Goal: Information Seeking & Learning: Learn about a topic

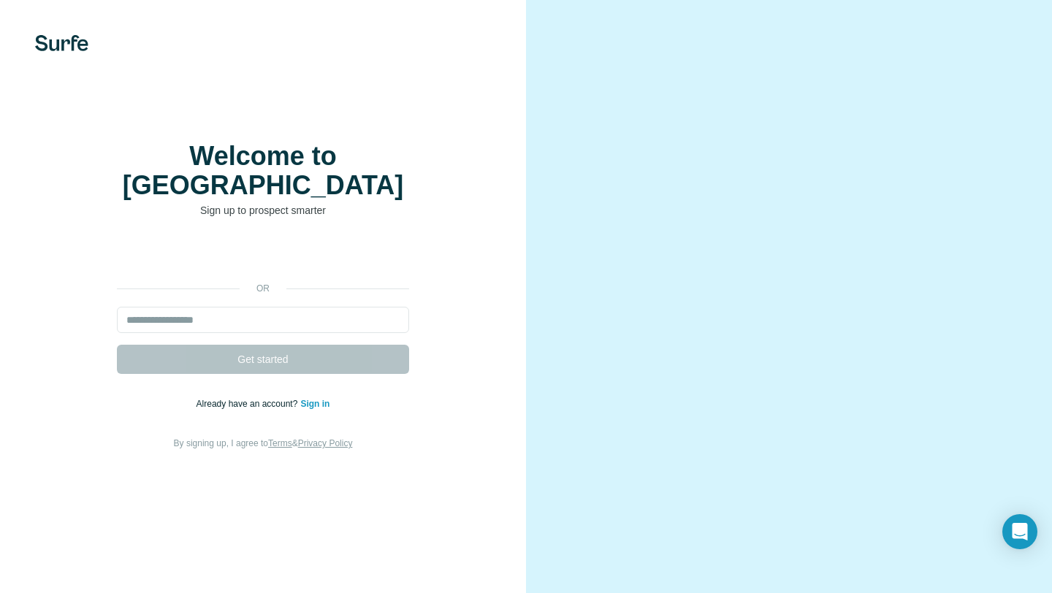
click at [577, 186] on video at bounding box center [789, 297] width 444 height 222
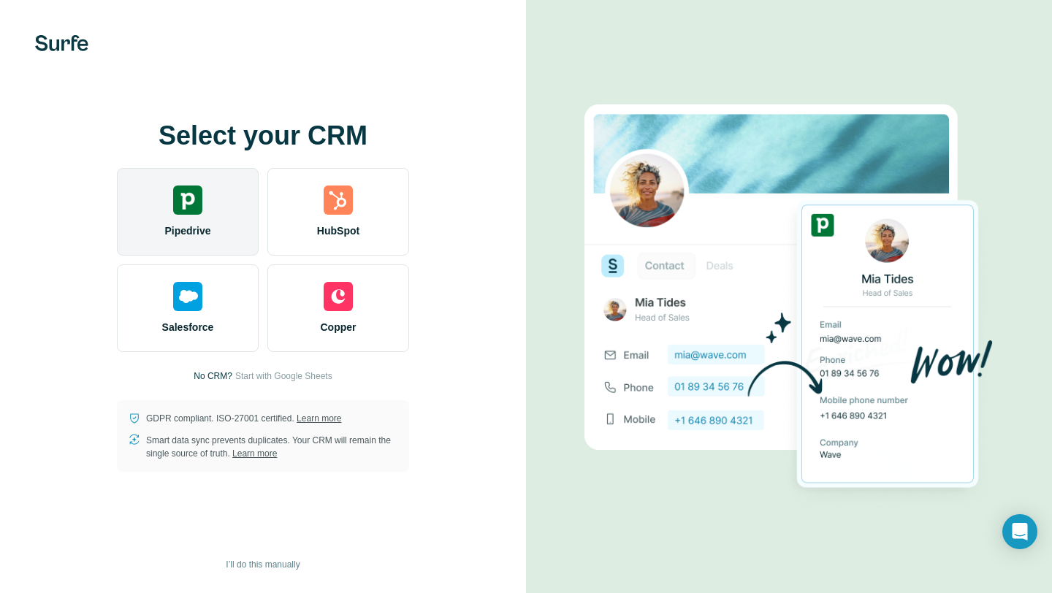
click at [234, 209] on div "Pipedrive" at bounding box center [188, 212] width 142 height 88
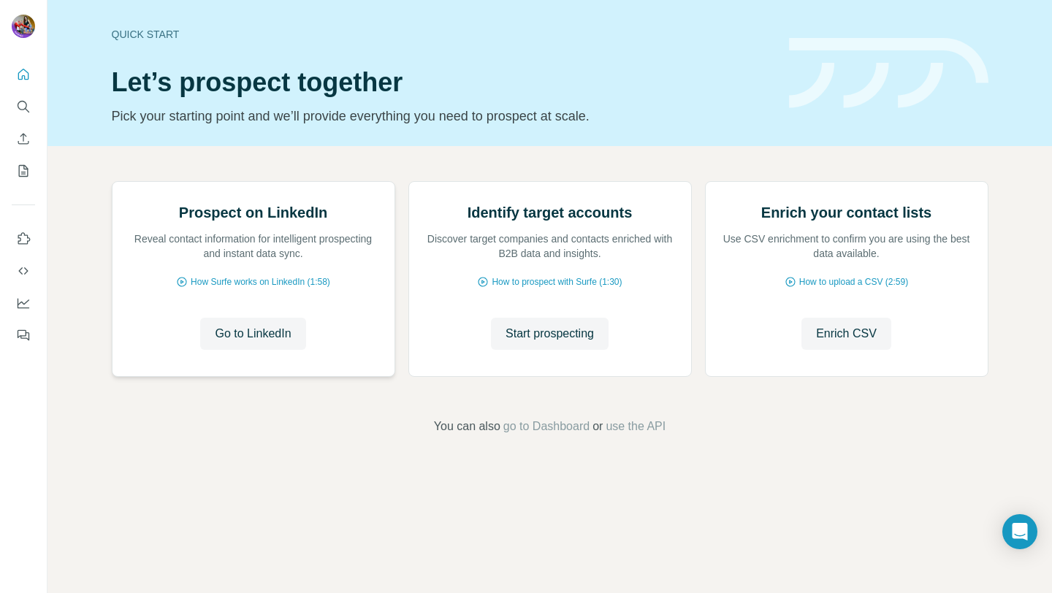
scroll to position [35, 0]
click at [267, 289] on span "How Surfe works on LinkedIn (1:58)" at bounding box center [261, 281] width 140 height 13
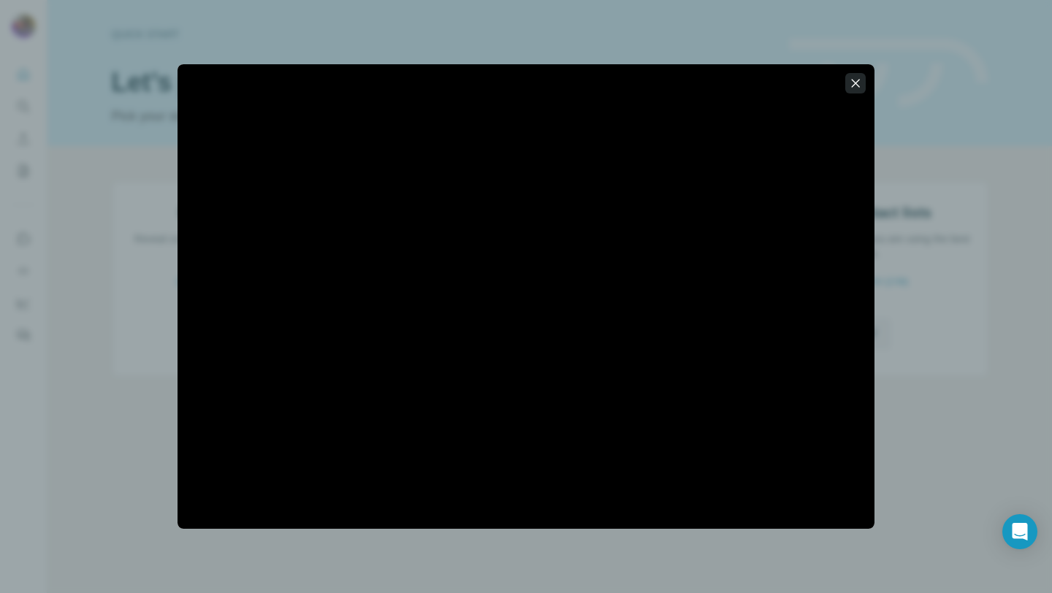
click at [857, 87] on icon "button" at bounding box center [855, 83] width 15 height 15
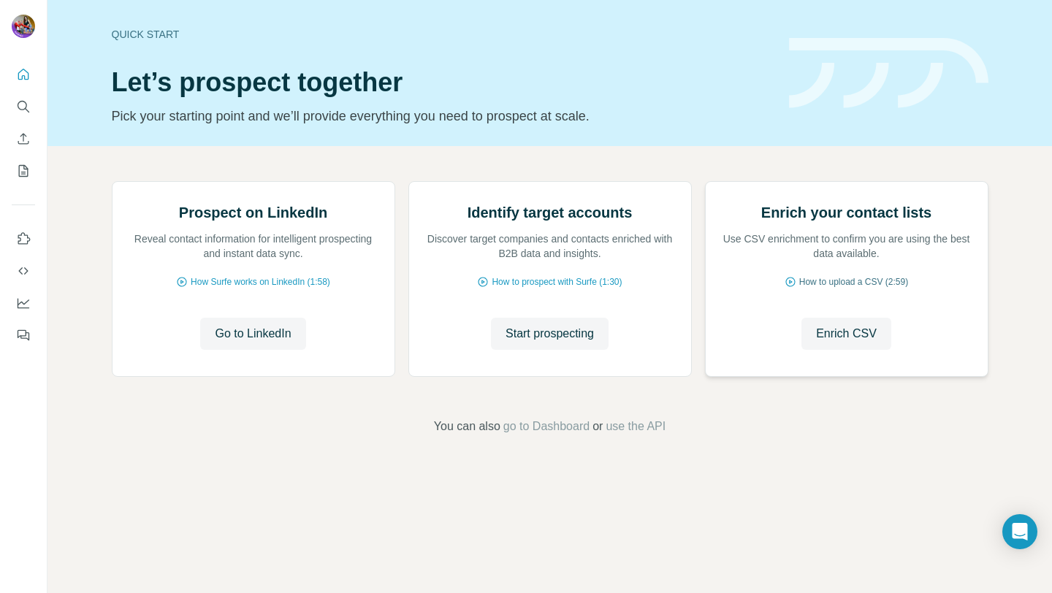
click at [856, 289] on span "How to upload a CSV (2:59)" at bounding box center [853, 281] width 109 height 13
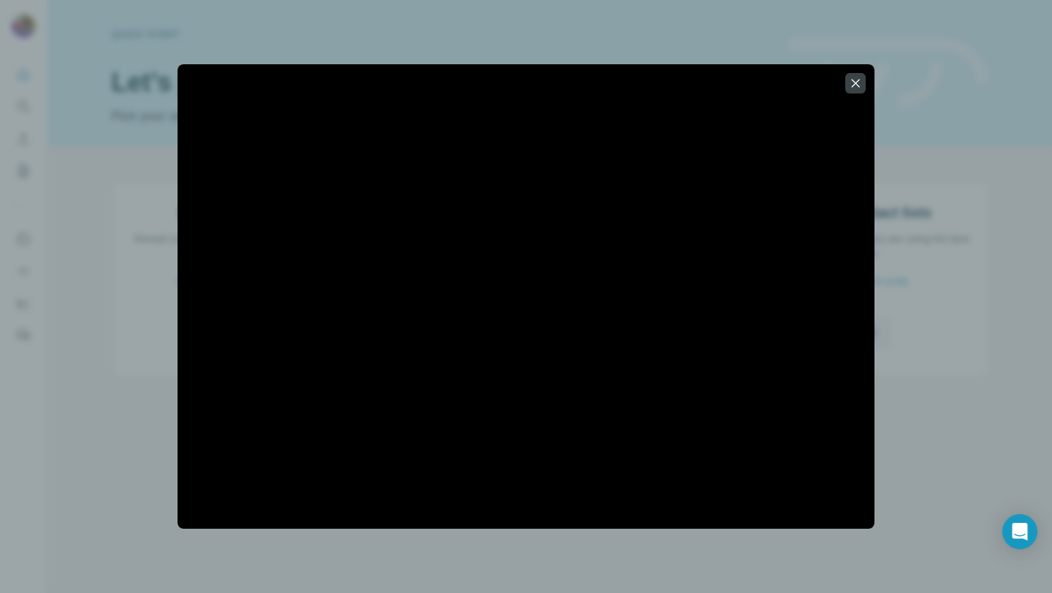
click at [150, 118] on div at bounding box center [526, 296] width 1052 height 593
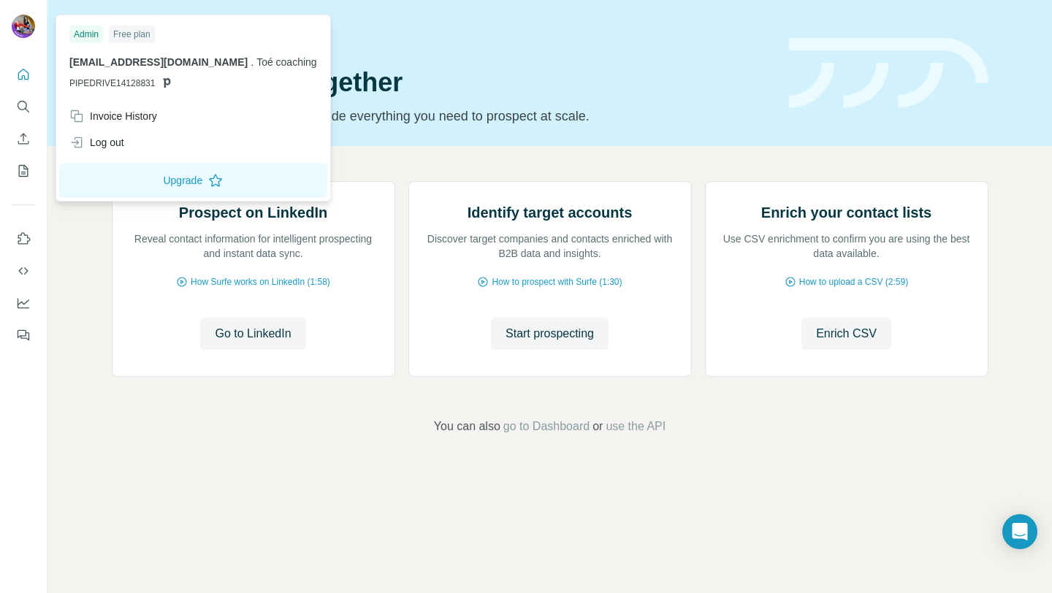
click at [34, 8] on div at bounding box center [25, 28] width 42 height 48
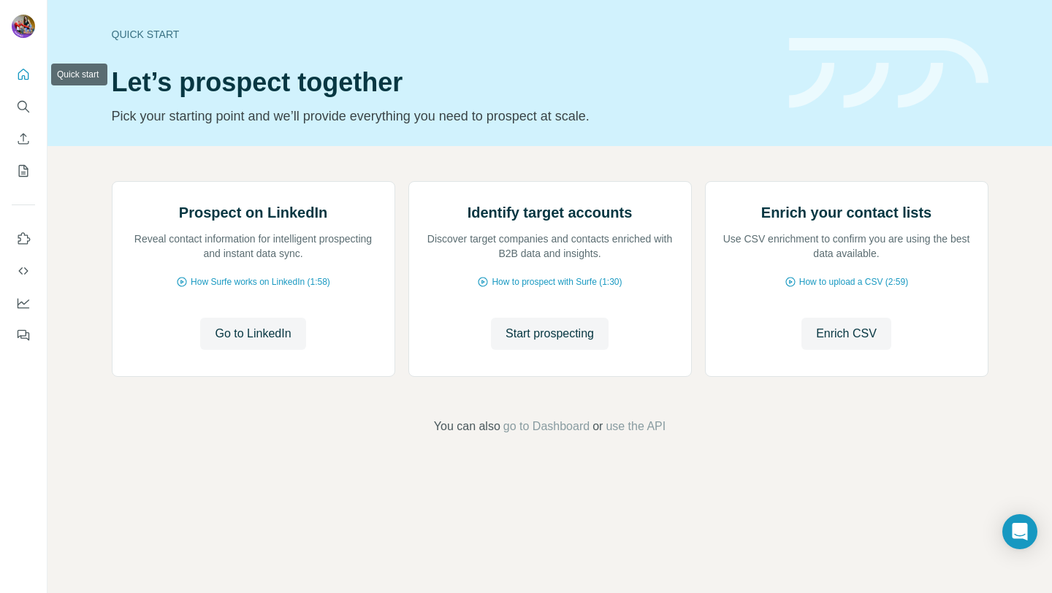
click at [24, 72] on icon "Quick start" at bounding box center [23, 74] width 15 height 15
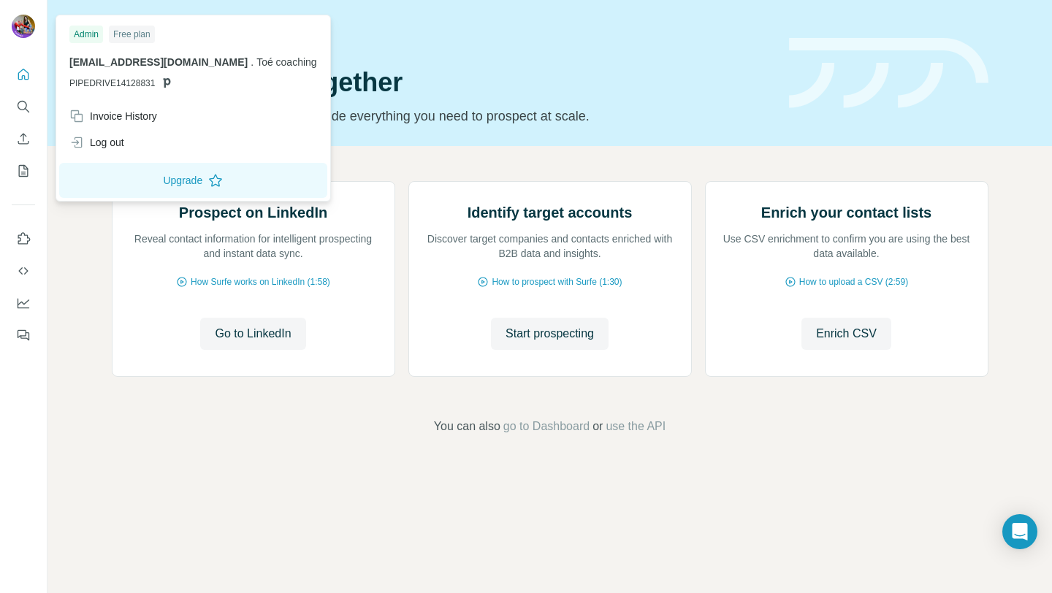
click at [19, 25] on img at bounding box center [23, 26] width 23 height 23
click at [19, 26] on img at bounding box center [23, 26] width 23 height 23
click at [23, 145] on icon "Enrich CSV" at bounding box center [23, 138] width 15 height 15
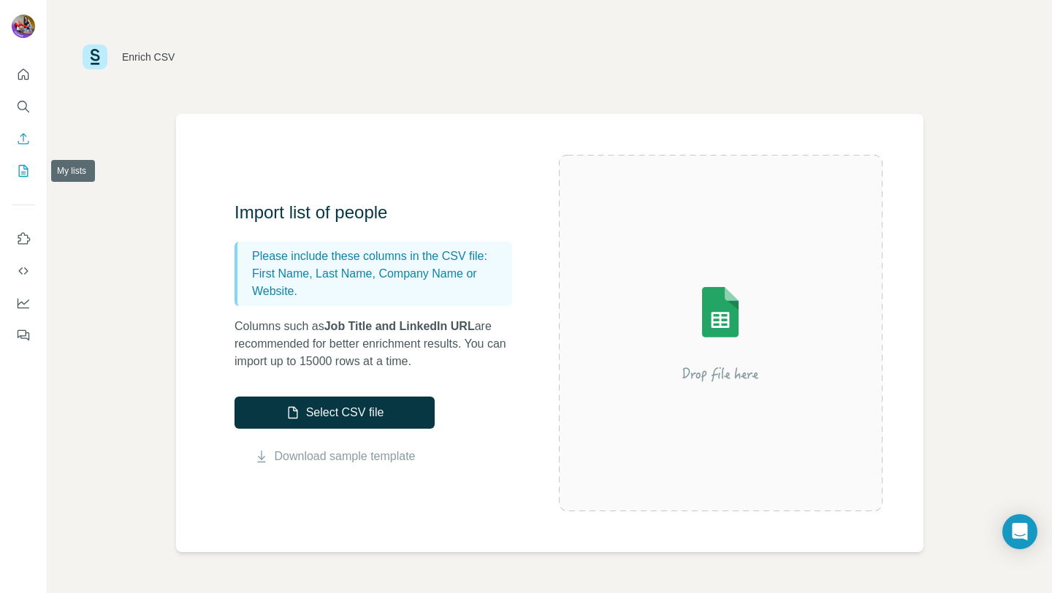
click at [25, 177] on icon "My lists" at bounding box center [23, 171] width 15 height 15
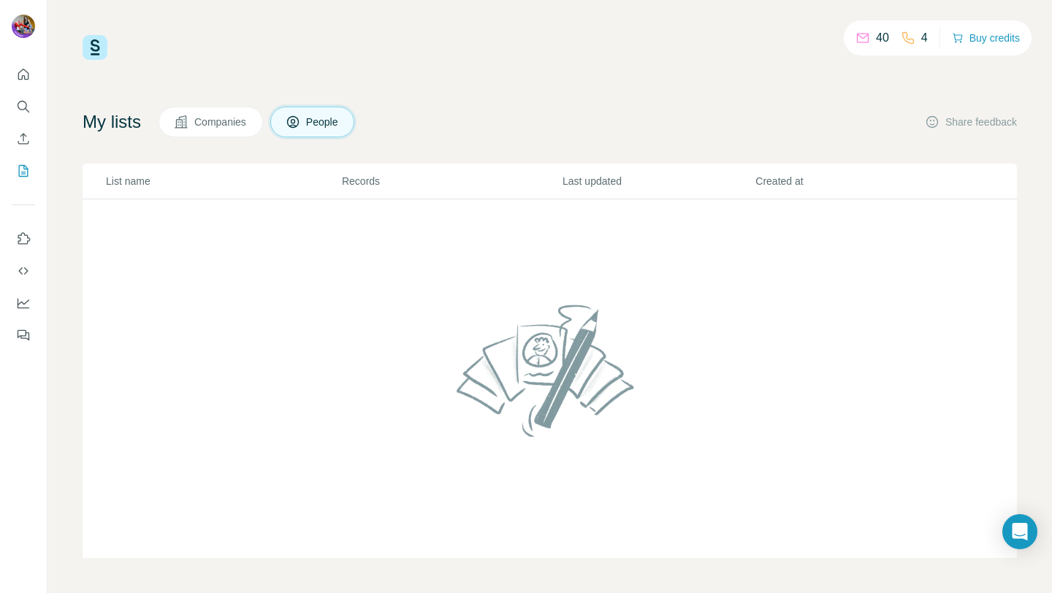
click at [211, 131] on button "Companies" at bounding box center [210, 122] width 104 height 31
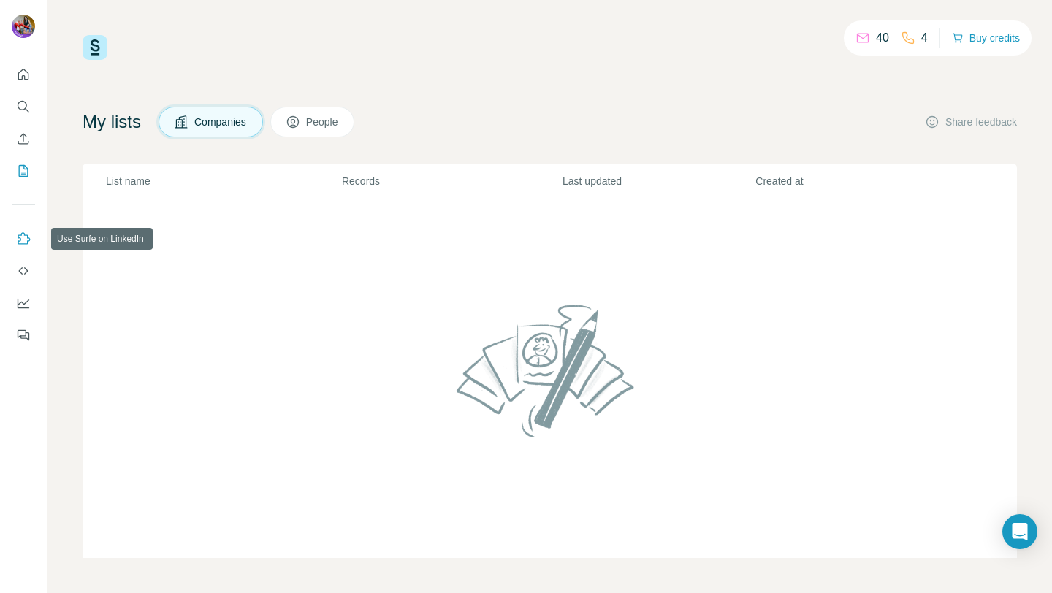
click at [26, 242] on icon "Use Surfe on LinkedIn" at bounding box center [23, 239] width 15 height 15
click at [19, 271] on icon "Use Surfe API" at bounding box center [22, 270] width 9 height 7
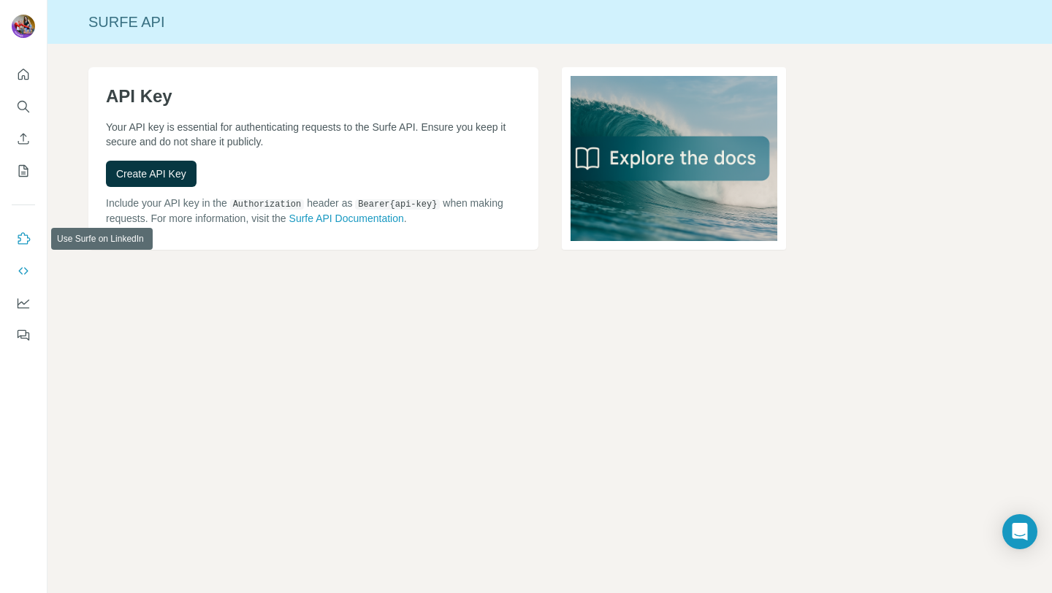
click at [27, 234] on icon "Use Surfe on LinkedIn" at bounding box center [23, 239] width 15 height 15
